Goal: Task Accomplishment & Management: Manage account settings

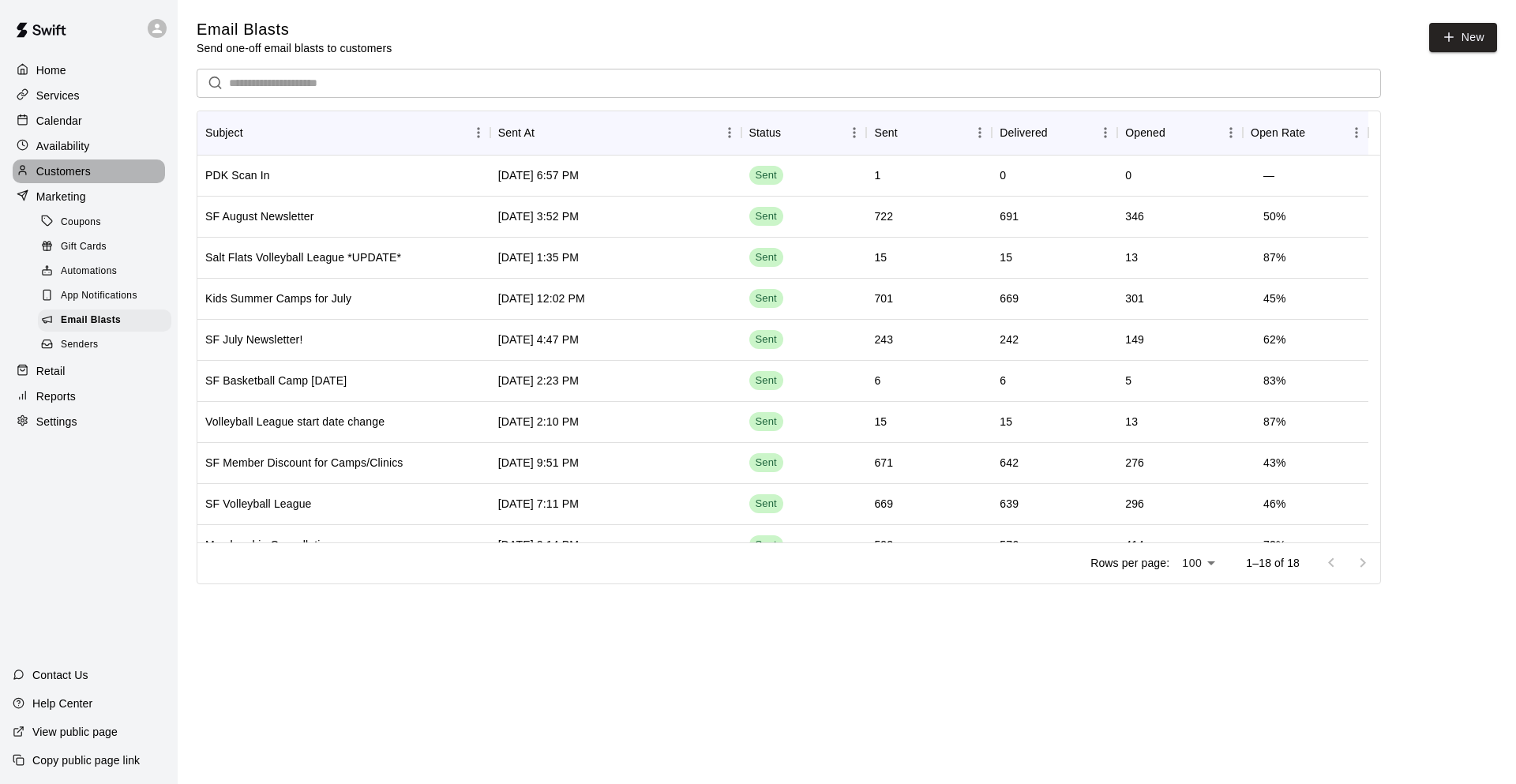
click at [72, 167] on p "Customers" at bounding box center [63, 171] width 54 height 16
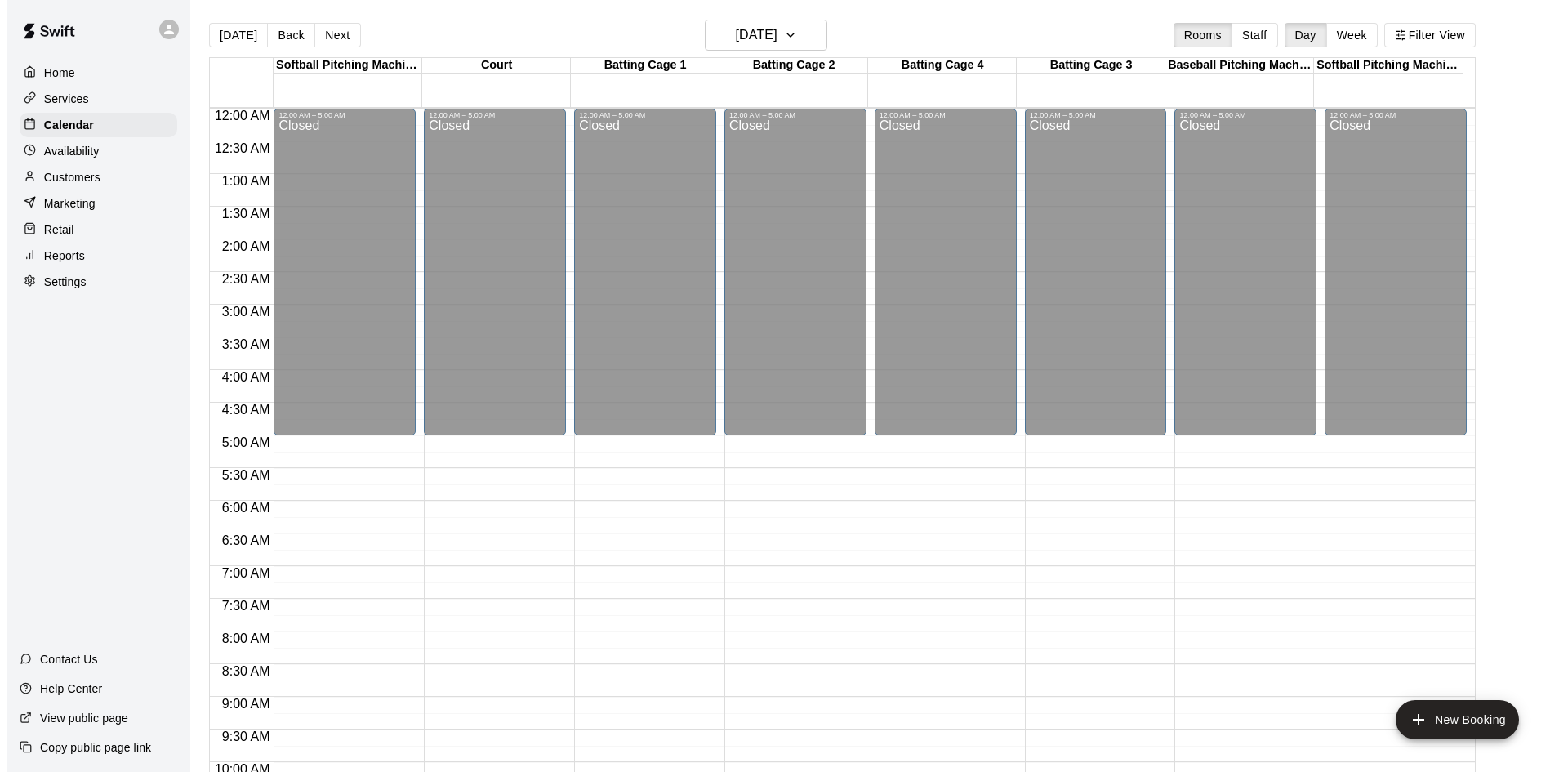
scroll to position [888, 0]
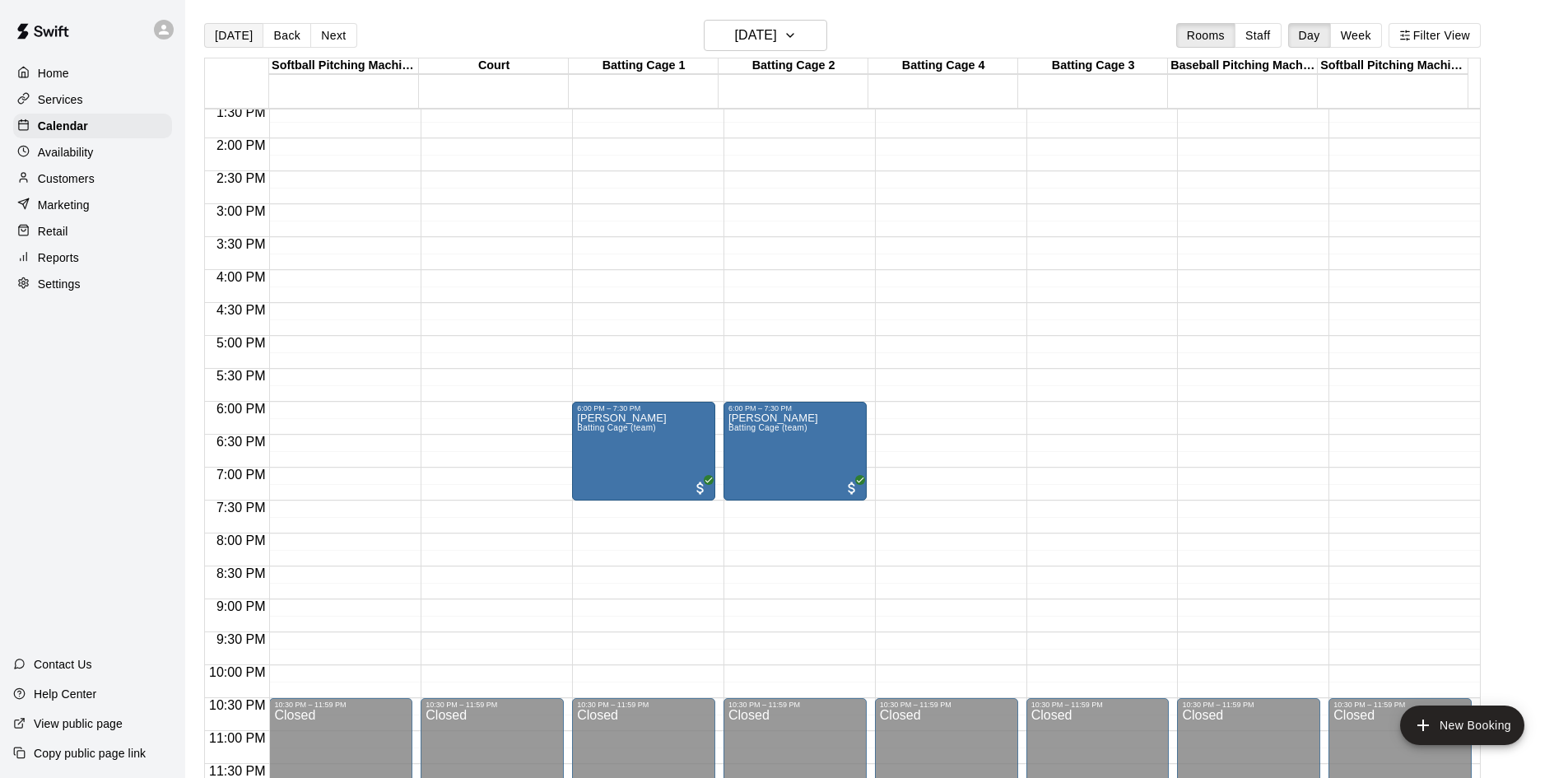
click at [234, 37] on button "Today" at bounding box center [233, 35] width 59 height 24
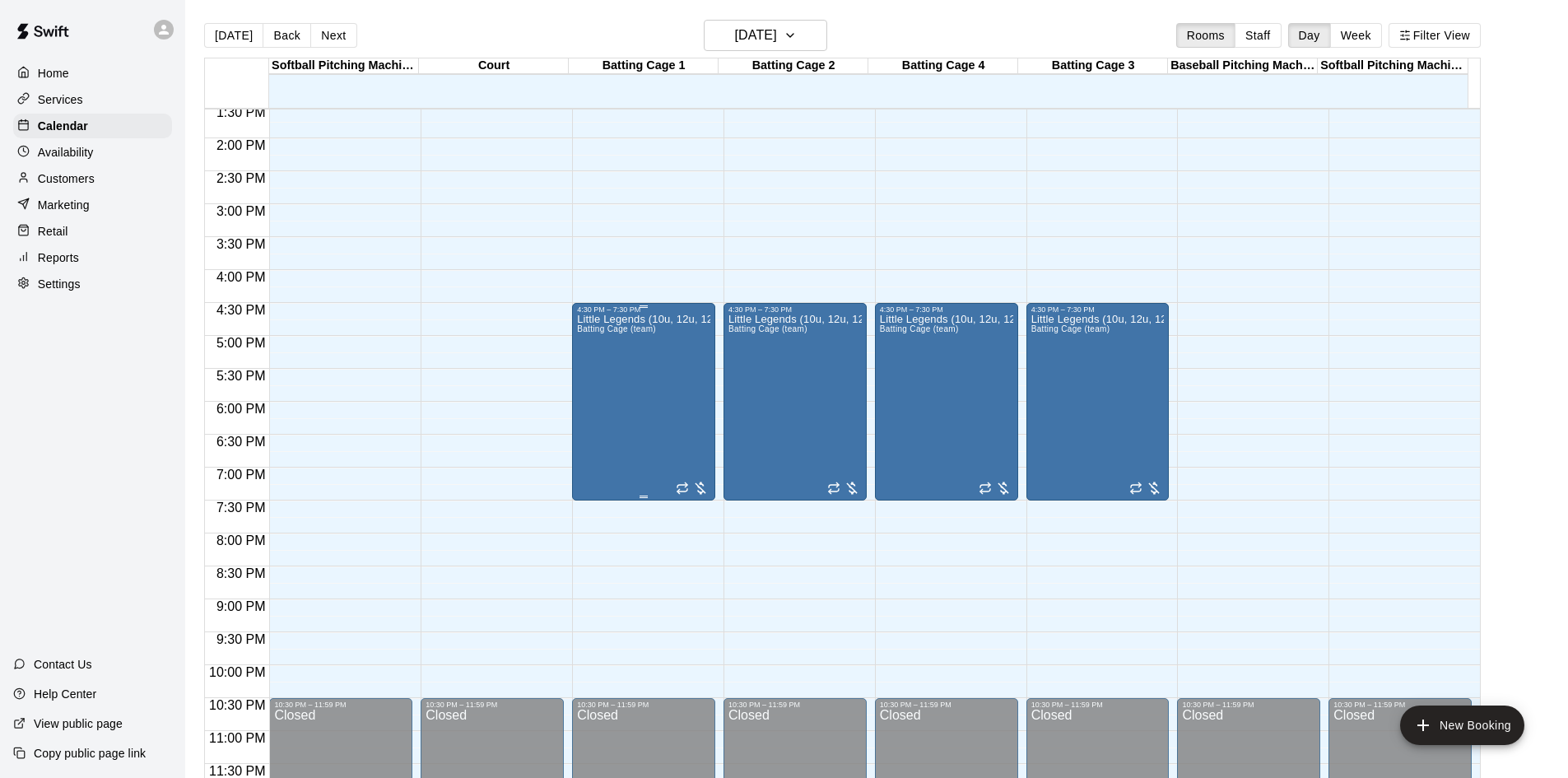
click at [604, 325] on div "Little Legends (10u, 12u, 12u) Batting Cage (team)" at bounding box center [643, 702] width 133 height 778
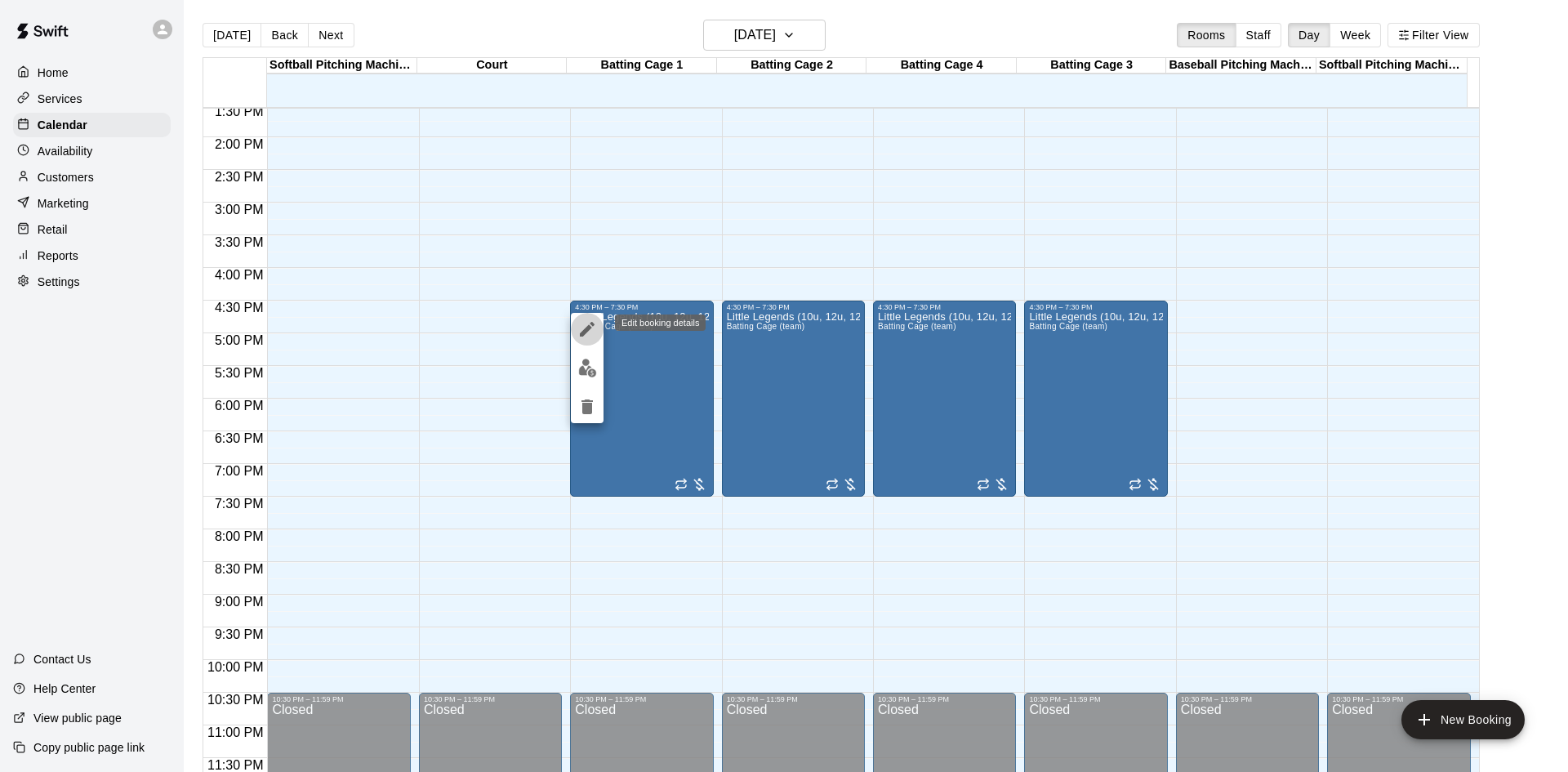
click at [590, 325] on icon "edit" at bounding box center [587, 329] width 20 height 20
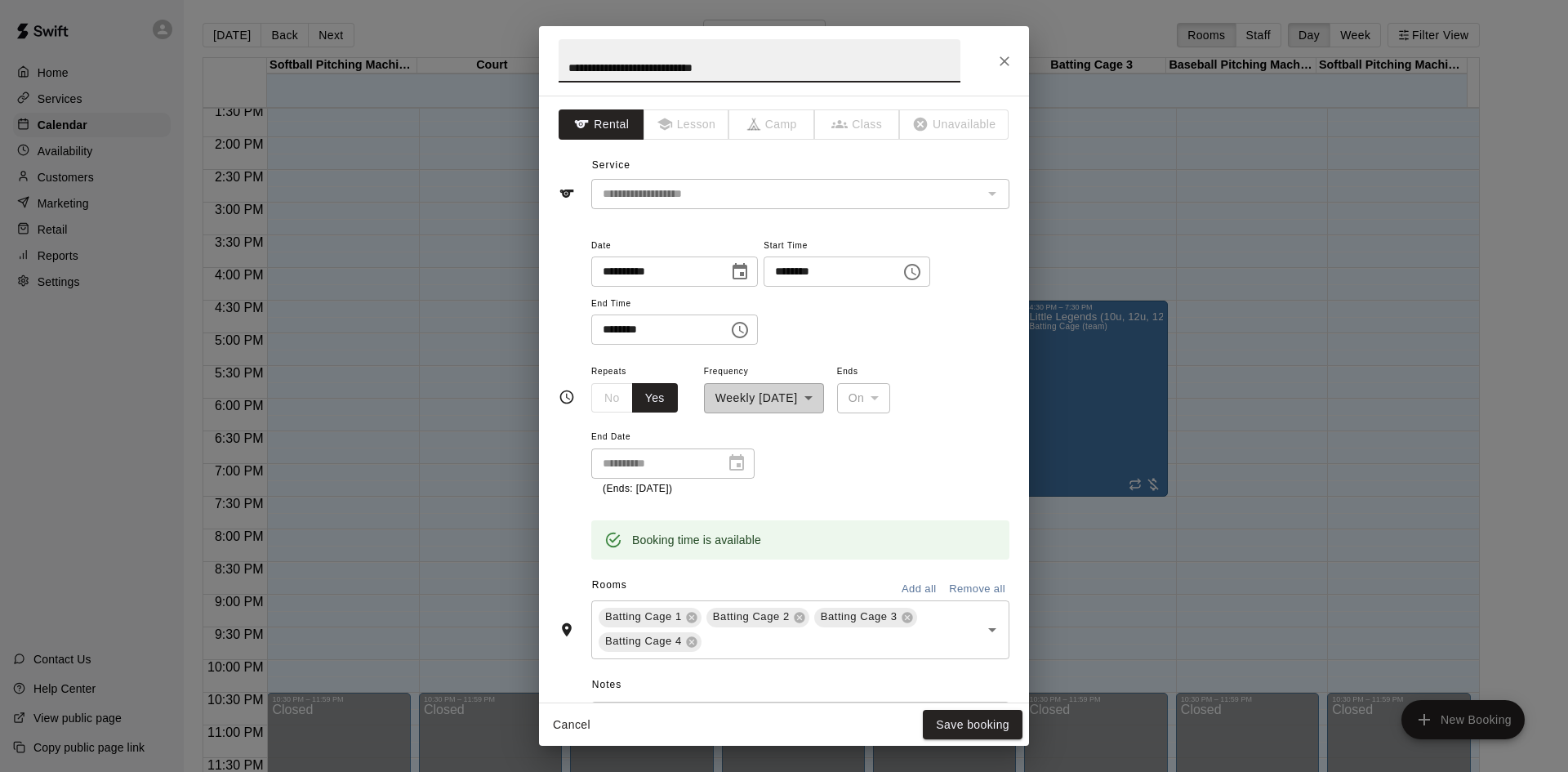
click at [922, 272] on icon "Choose time, selected time is 4:30 PM" at bounding box center [912, 272] width 20 height 20
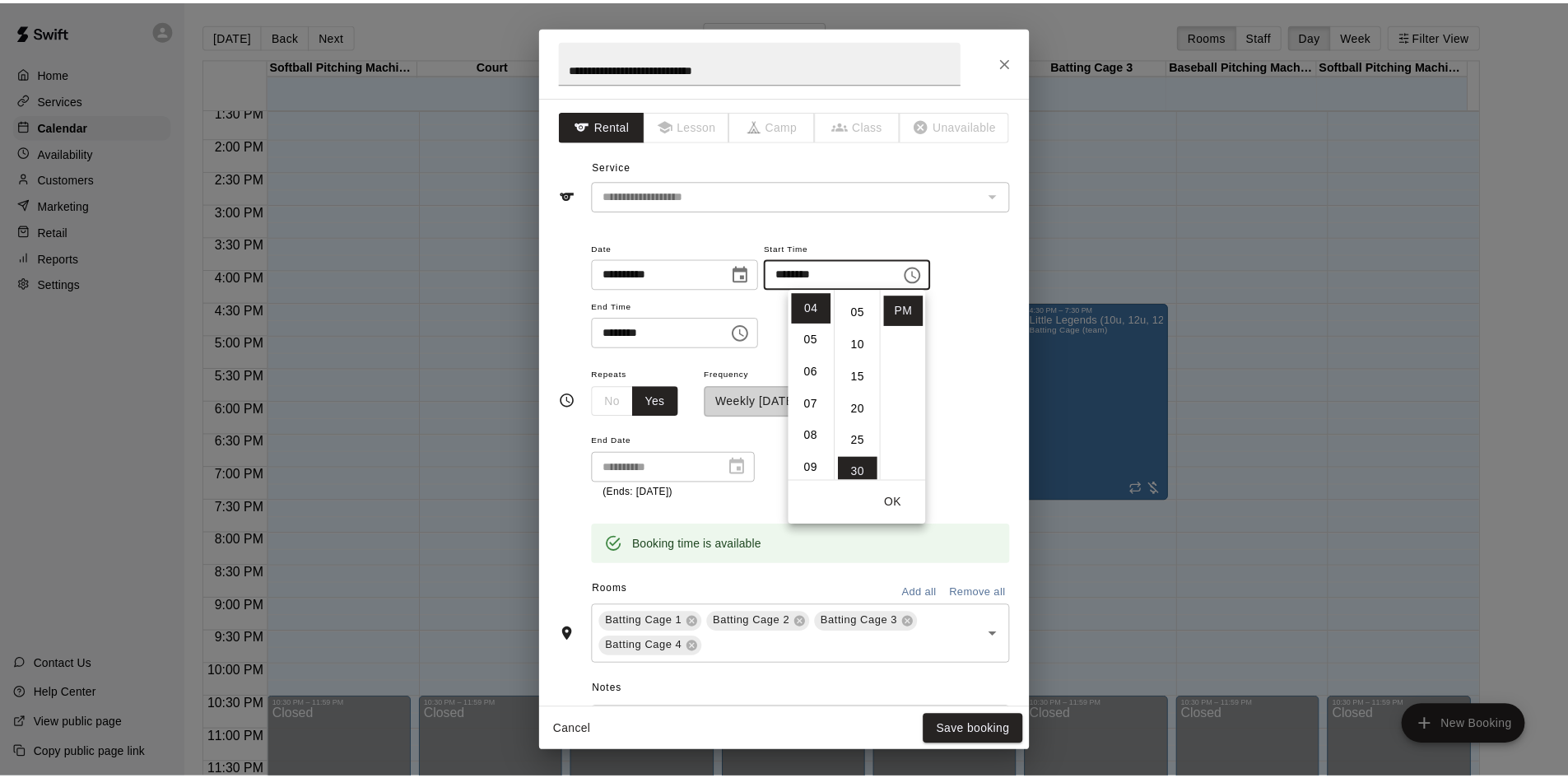
scroll to position [0, 0]
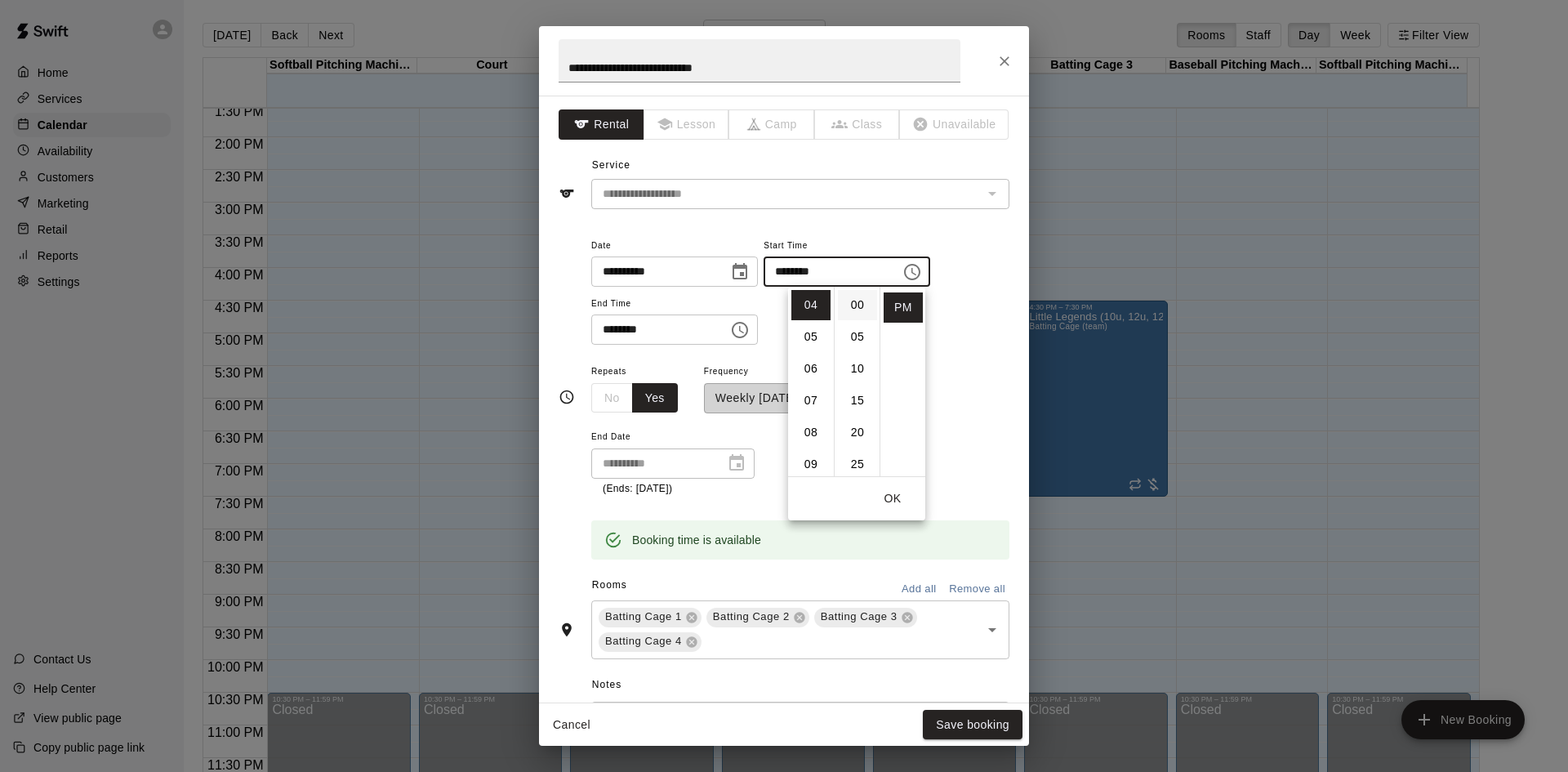
click at [858, 309] on li "00" at bounding box center [857, 305] width 39 height 30
type input "********"
click at [944, 310] on div "**********" at bounding box center [801, 290] width 418 height 111
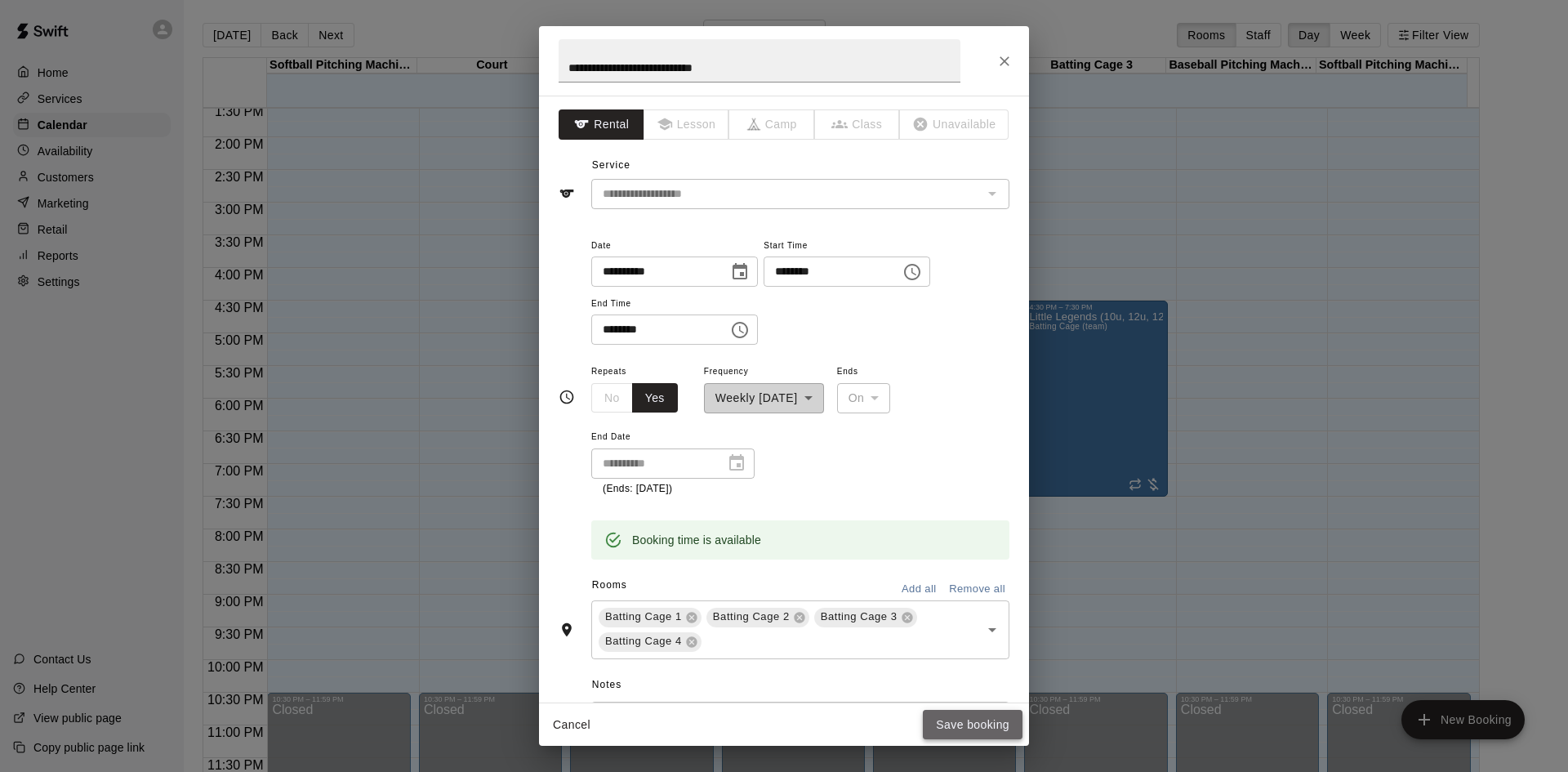
click at [963, 718] on button "Save booking" at bounding box center [972, 725] width 99 height 30
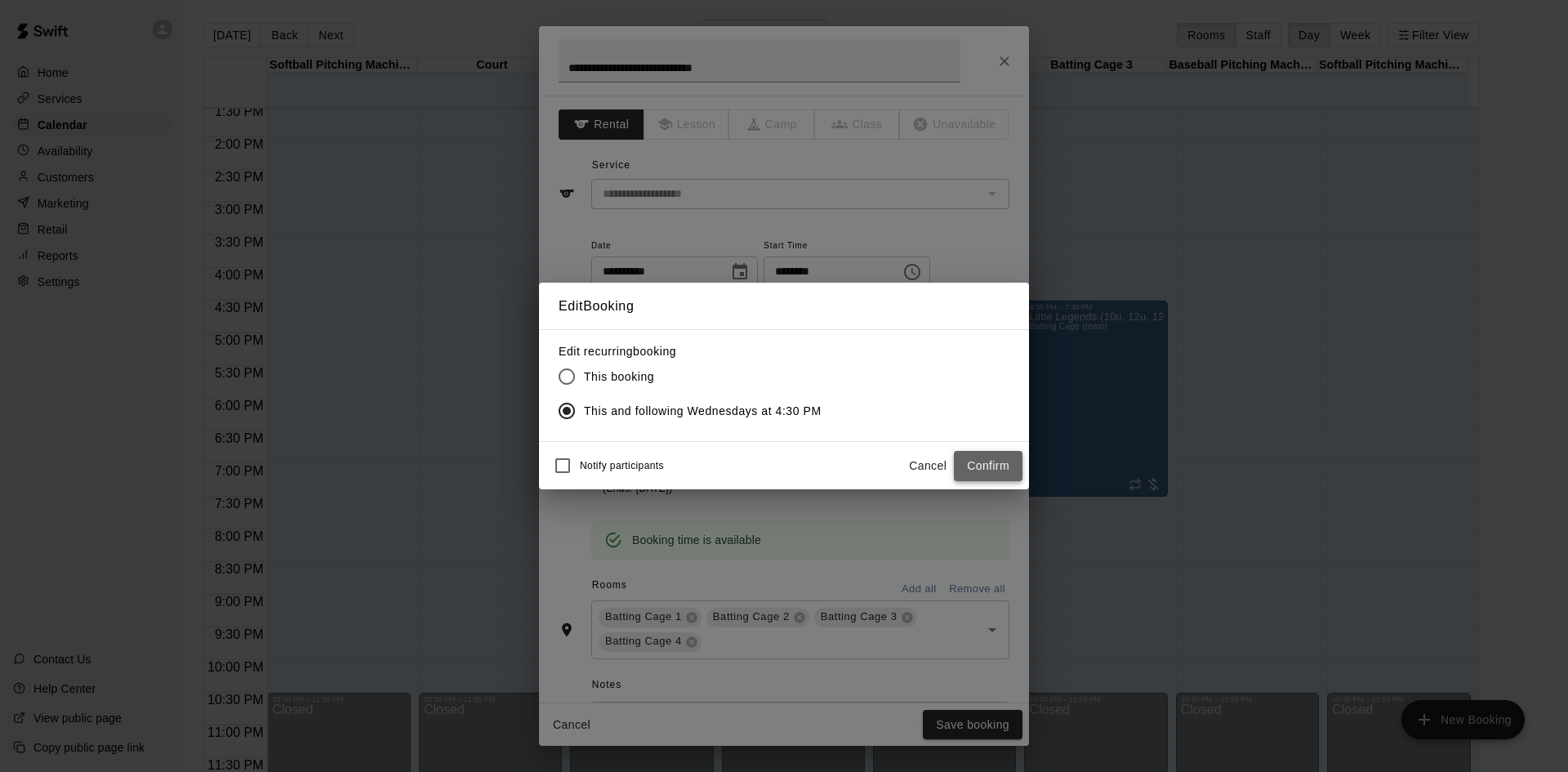
click at [969, 468] on button "Confirm" at bounding box center [987, 465] width 68 height 30
